Goal: Task Accomplishment & Management: Use online tool/utility

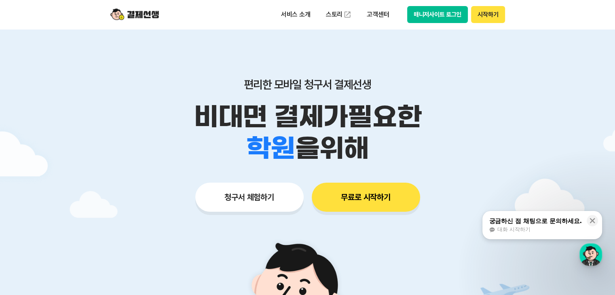
click at [426, 10] on button "매니저사이트 로그인" at bounding box center [437, 14] width 61 height 17
click at [453, 15] on button "매니저사이트 로그인" at bounding box center [437, 14] width 61 height 17
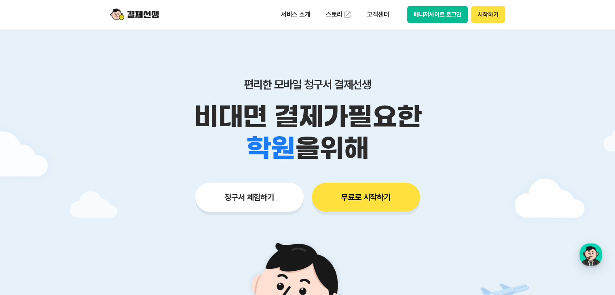
click at [430, 20] on button "매니저사이트 로그인" at bounding box center [437, 14] width 61 height 17
